Goal: Task Accomplishment & Management: Complete application form

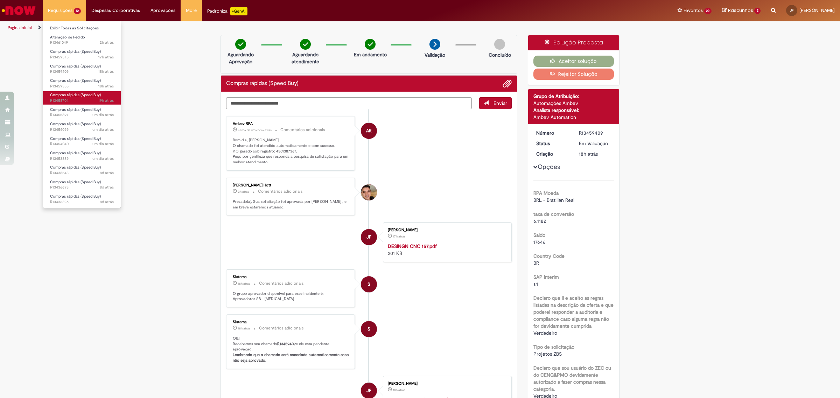
click at [82, 98] on link "Compras rápidas (Speed Buy) 19h atrás 19 horas atrás R13458704" at bounding box center [82, 97] width 78 height 13
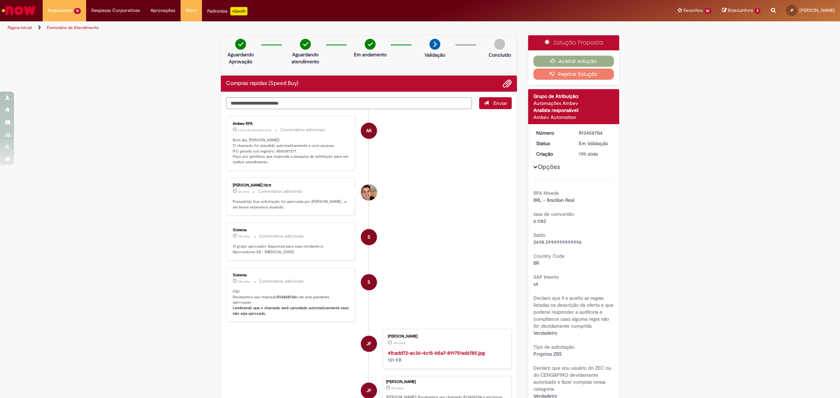
click at [282, 149] on p "Bom dia, [PERSON_NAME]! O chamado foi atendido automaticamente e com sucesso. P…" at bounding box center [291, 152] width 117 height 28
copy p "4501387277"
click at [285, 150] on p "Bom dia, [PERSON_NAME]! O chamado foi atendido automaticamente e com sucesso. P…" at bounding box center [291, 152] width 117 height 28
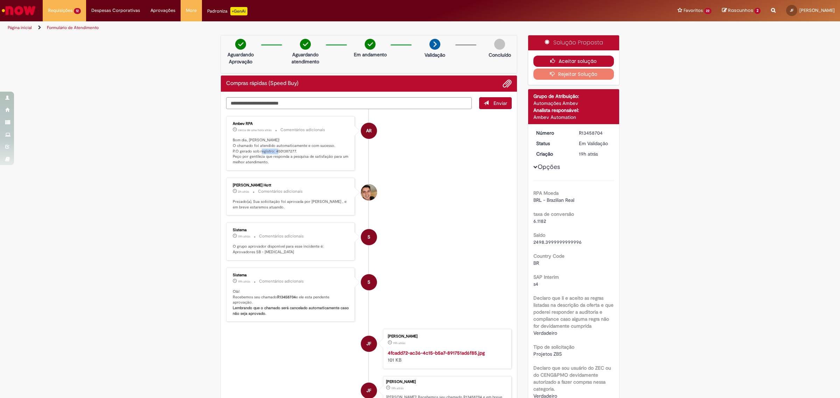
click at [556, 60] on button "Aceitar solução" at bounding box center [574, 61] width 81 height 11
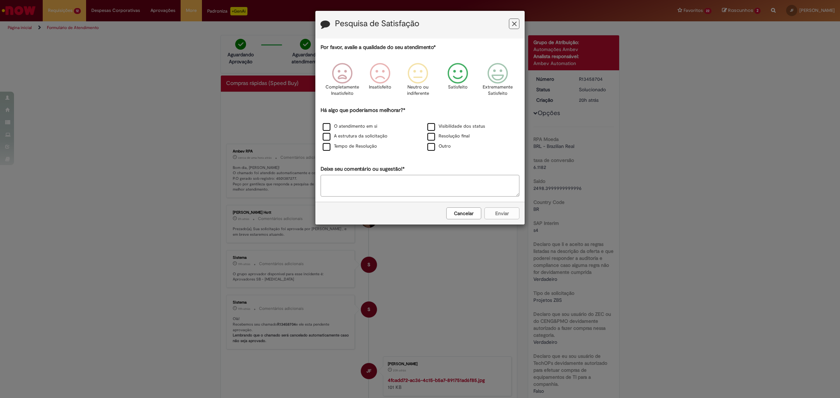
click at [459, 76] on icon "Feedback" at bounding box center [458, 73] width 26 height 21
click at [456, 135] on label "Resolução final" at bounding box center [449, 136] width 42 height 7
click at [496, 76] on icon "Feedback" at bounding box center [496, 73] width 26 height 21
click at [506, 217] on button "Enviar" at bounding box center [502, 214] width 35 height 12
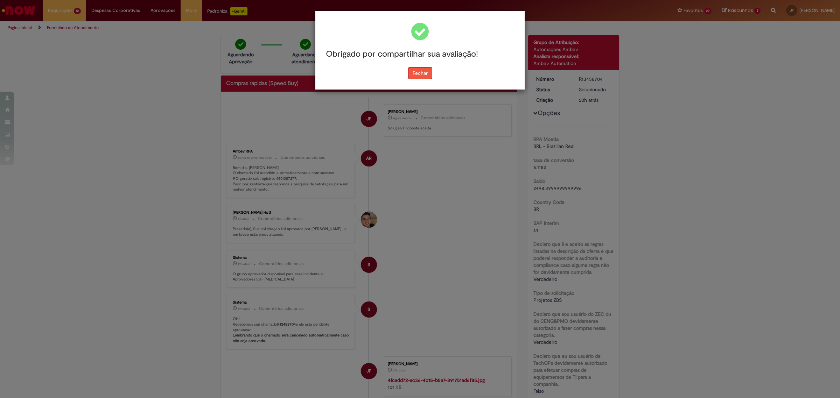
drag, startPoint x: 425, startPoint y: 67, endPoint x: 423, endPoint y: 73, distance: 6.4
click at [423, 72] on button "Fechar" at bounding box center [420, 73] width 24 height 12
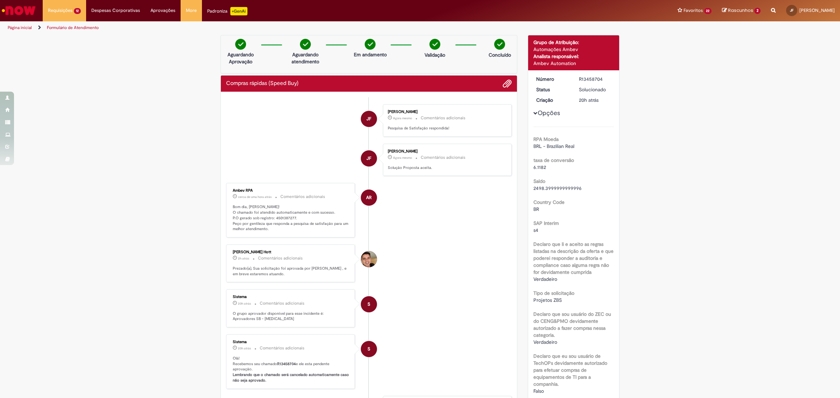
click at [279, 218] on p "Bom dia, [PERSON_NAME]! O chamado foi atendido automaticamente e com sucesso. P…" at bounding box center [291, 218] width 117 height 28
copy p "4501387277"
